Goal: Complete application form

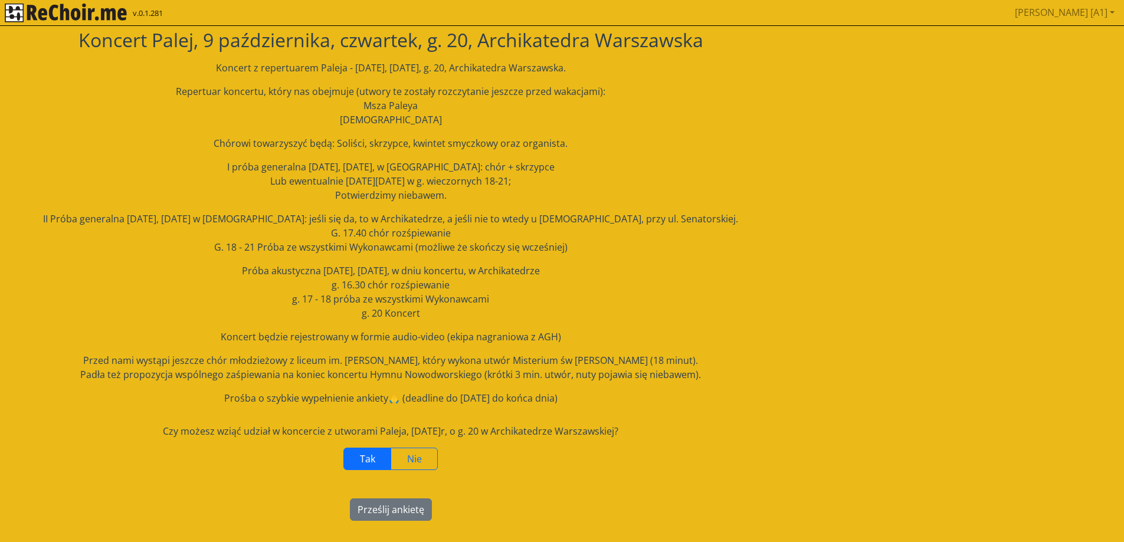
click at [367, 456] on span "Tak" at bounding box center [367, 459] width 15 height 13
click at [393, 513] on button "Prześlij ankietę" at bounding box center [391, 510] width 82 height 22
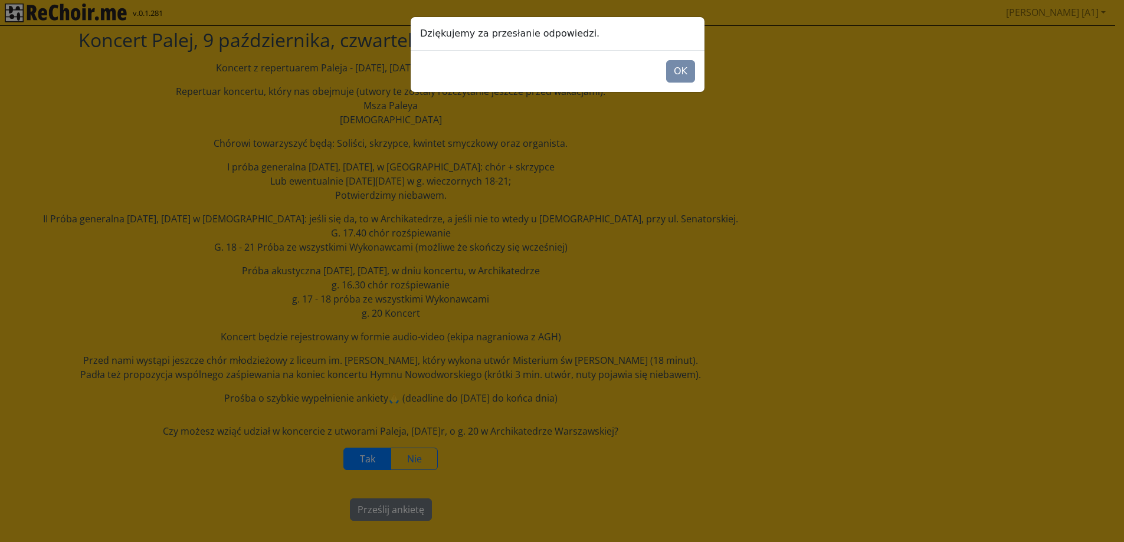
click at [282, 142] on div "Dziękujemy za przesłanie odpowiedzi. OK" at bounding box center [562, 271] width 1124 height 542
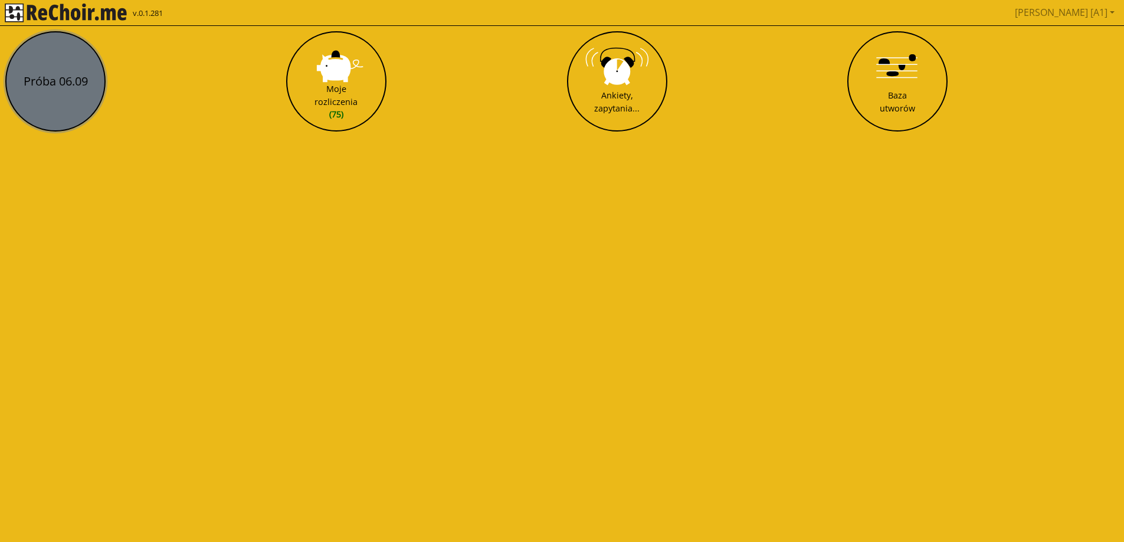
click at [54, 88] on button "Próba 06.09" at bounding box center [55, 81] width 100 height 100
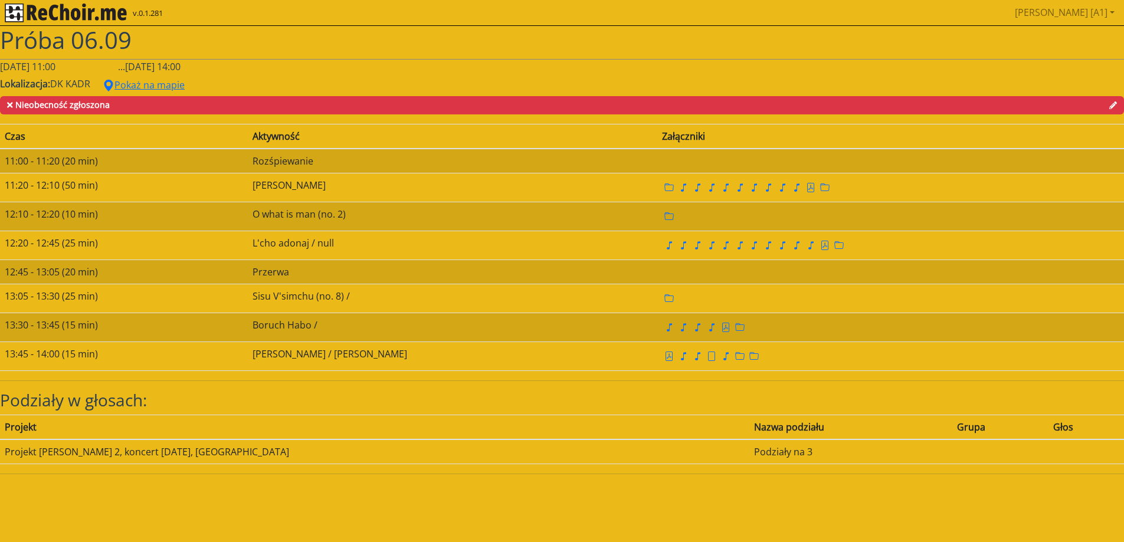
click at [11, 107] on icon at bounding box center [10, 105] width 6 height 6
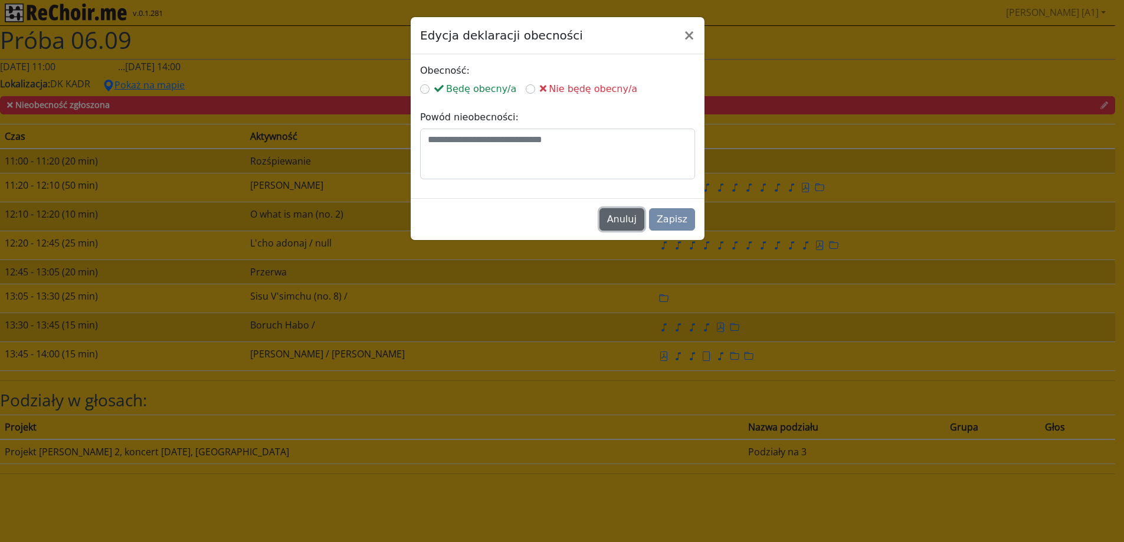
click at [636, 219] on button "Anuluj" at bounding box center [622, 219] width 45 height 22
